Goal: Find contact information: Find contact information

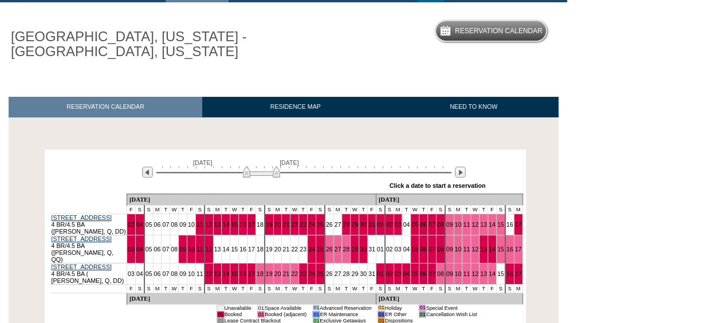
scroll to position [157, 0]
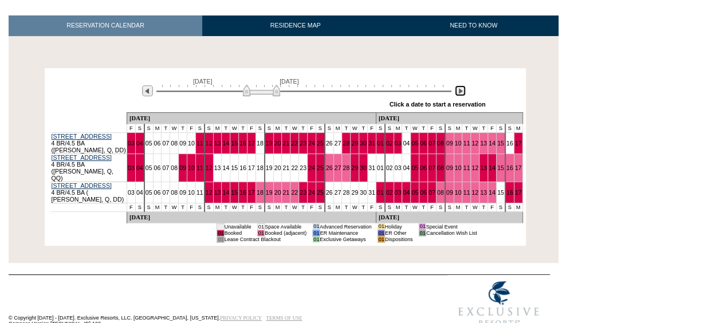
click at [463, 94] on img at bounding box center [460, 90] width 11 height 11
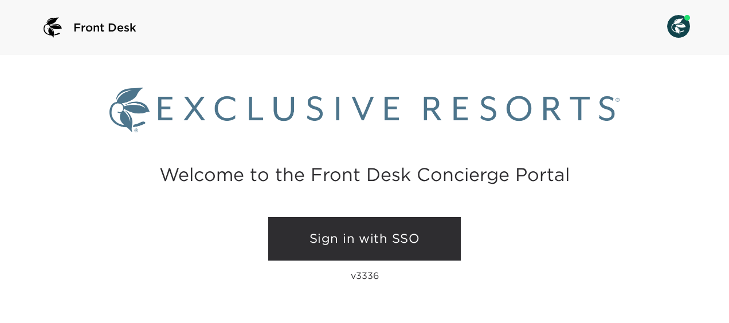
click at [360, 241] on link "Sign in with SSO" at bounding box center [364, 239] width 192 height 44
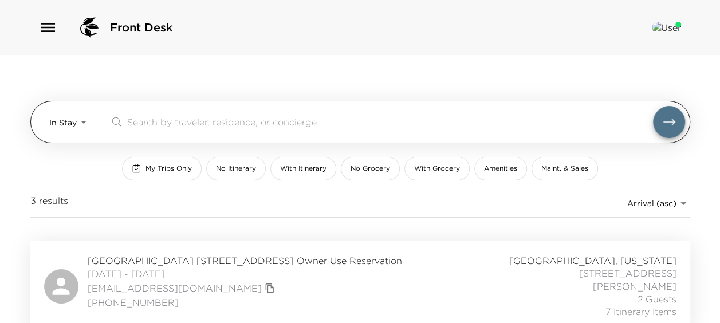
click at [145, 112] on div "​" at bounding box center [397, 122] width 576 height 32
click at [136, 123] on input "search" at bounding box center [390, 121] width 526 height 13
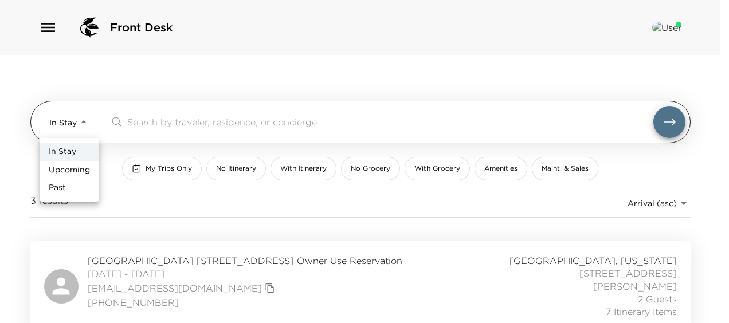
click at [80, 121] on body "Front Desk In Stay In-Stay ​ My Trips Only No Itinerary With Itinerary No Groce…" at bounding box center [364, 161] width 729 height 323
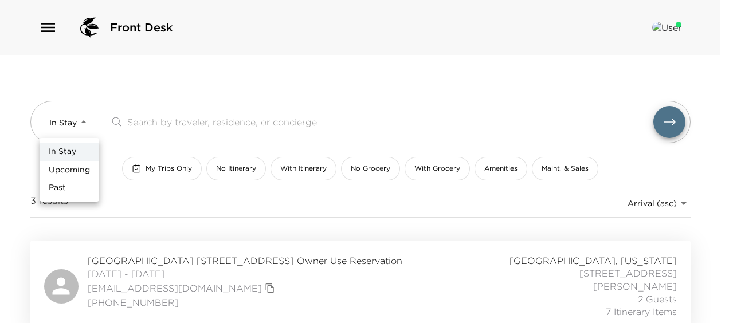
click at [77, 168] on span "Upcoming" at bounding box center [69, 169] width 41 height 11
type input "Upcoming"
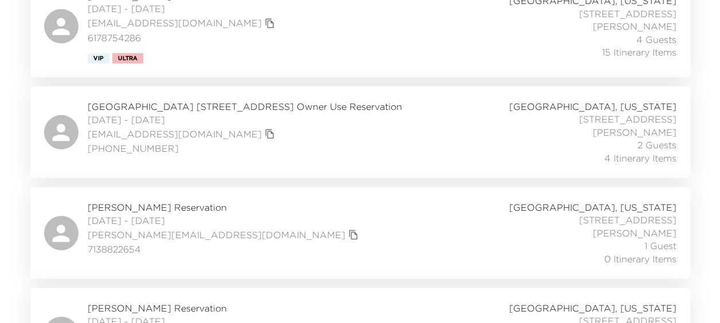
scroll to position [1779, 0]
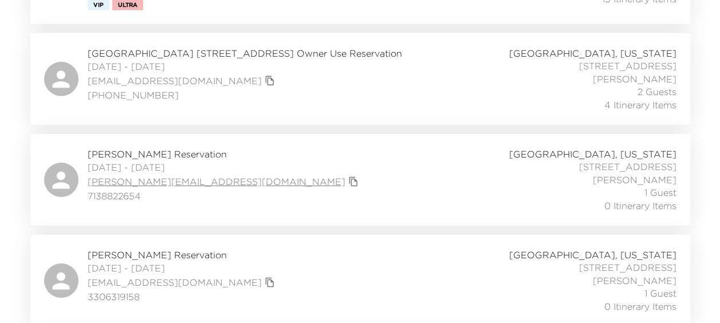
click at [121, 175] on link "randall@pmfproperties.com" at bounding box center [217, 181] width 258 height 13
